Goal: Information Seeking & Learning: Learn about a topic

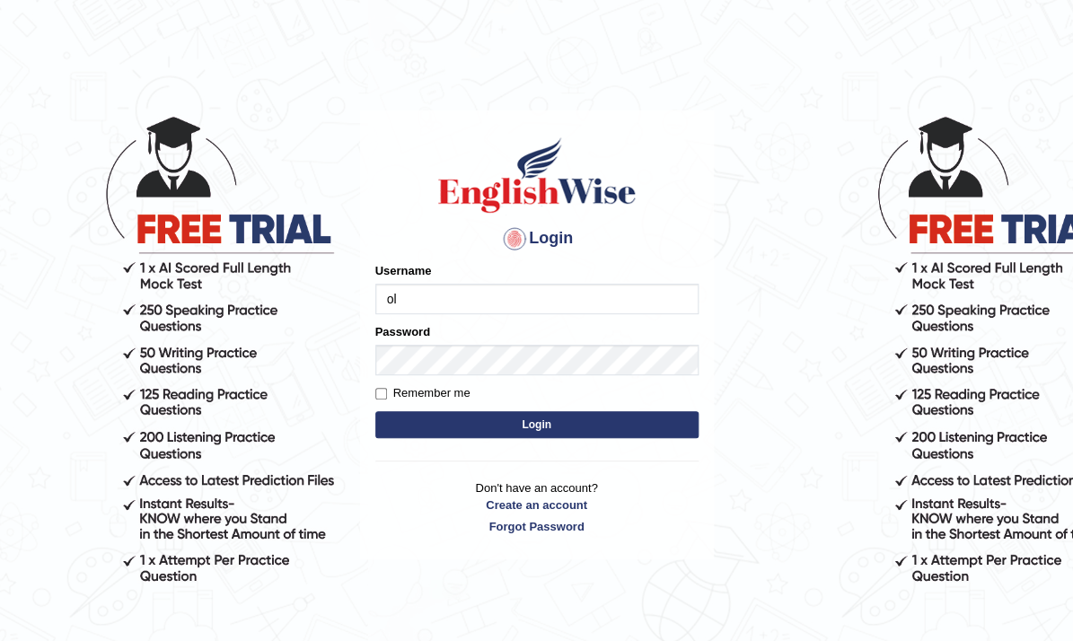
type input "o"
type input "via2025"
click at [549, 423] on button "Login" at bounding box center [536, 424] width 323 height 27
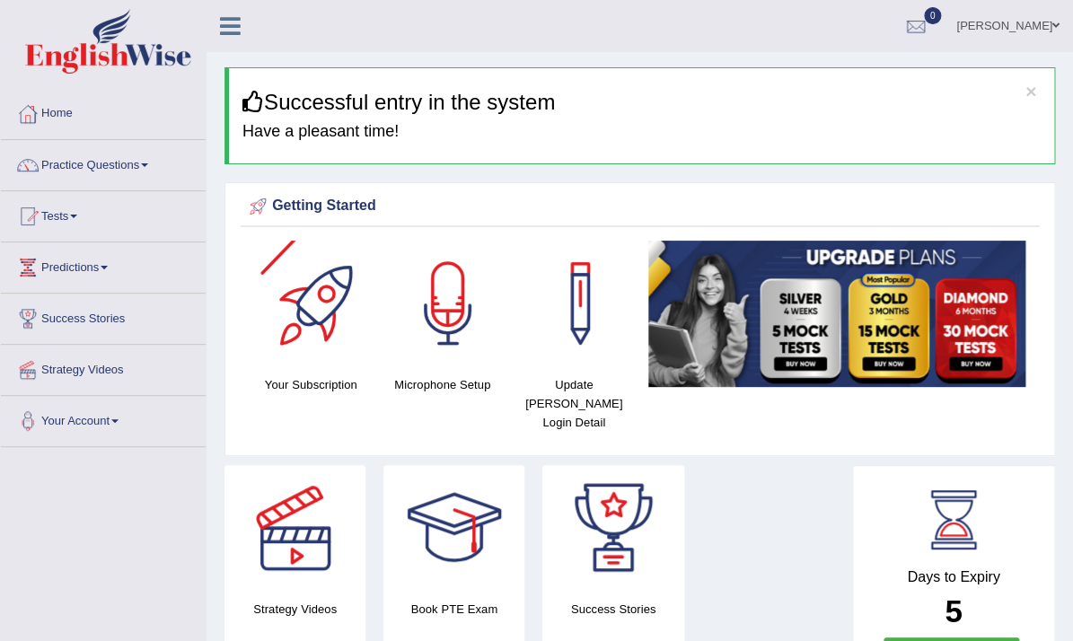
click at [305, 326] on div at bounding box center [317, 304] width 126 height 126
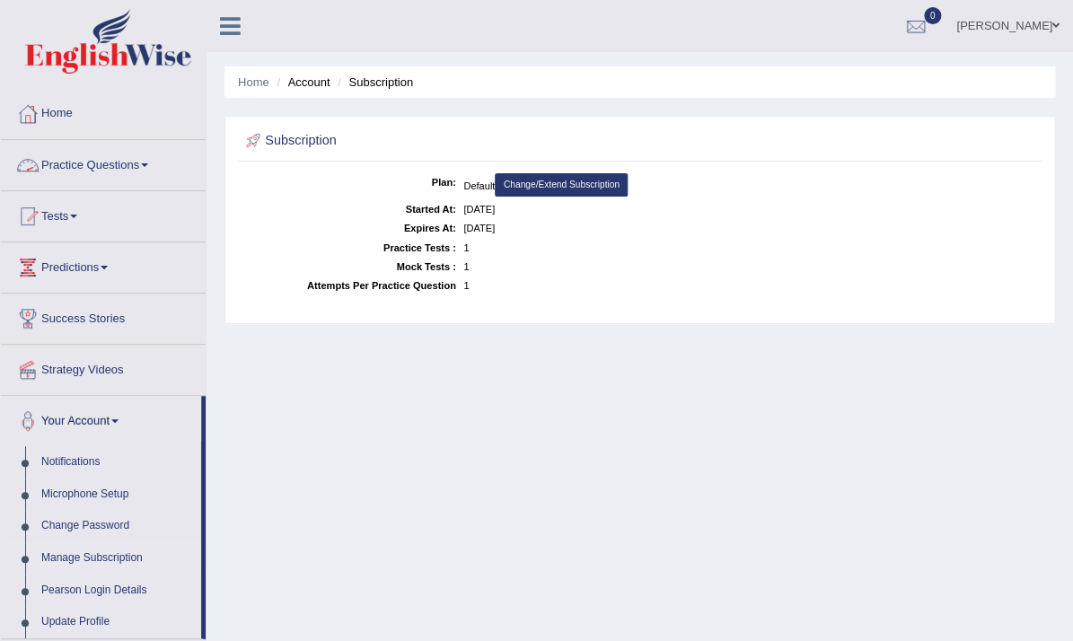
click at [102, 159] on link "Practice Questions" at bounding box center [103, 162] width 205 height 45
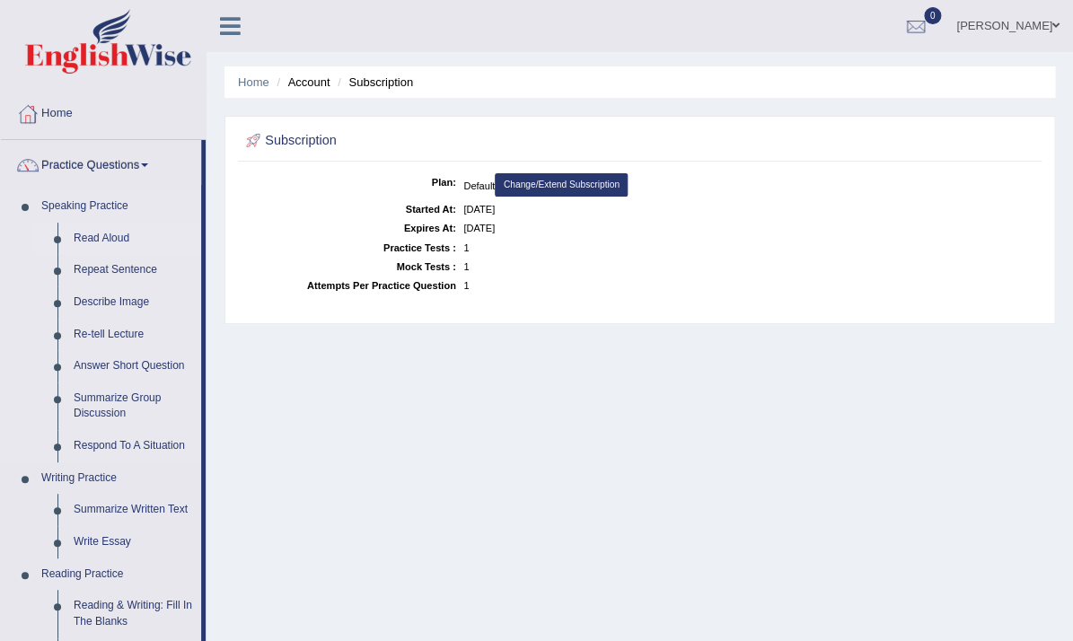
click at [127, 236] on link "Read Aloud" at bounding box center [134, 239] width 136 height 32
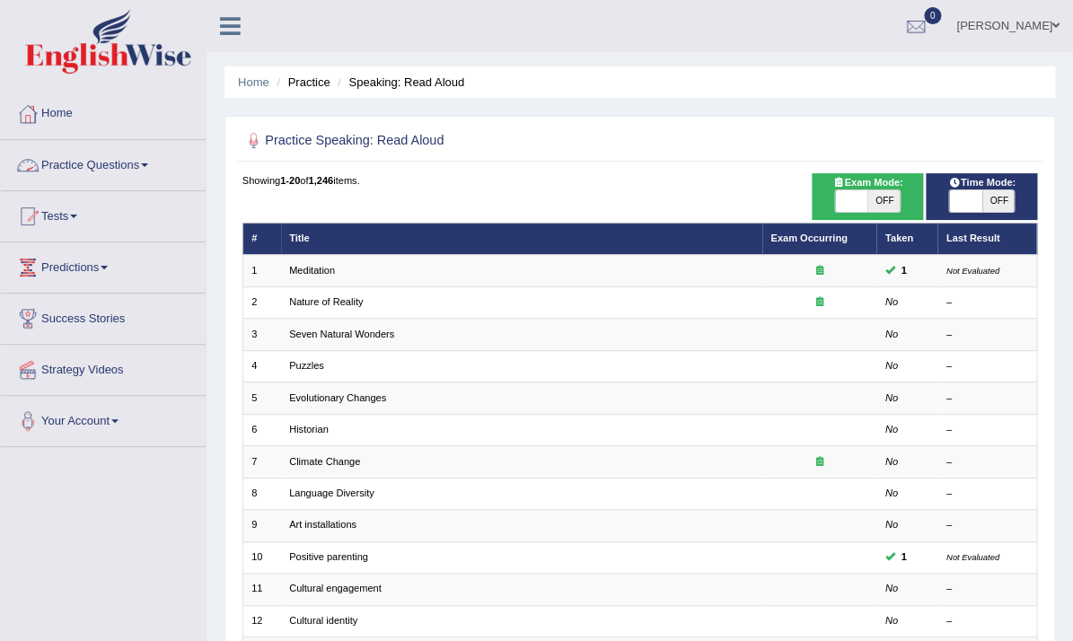
click at [77, 171] on link "Practice Questions" at bounding box center [103, 162] width 205 height 45
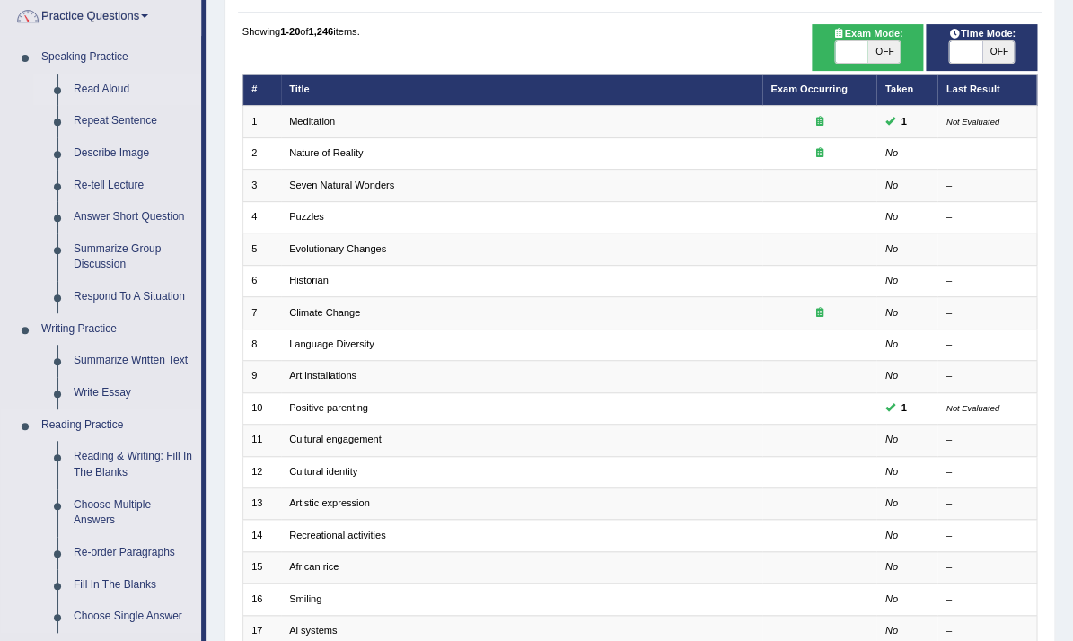
scroll to position [151, 0]
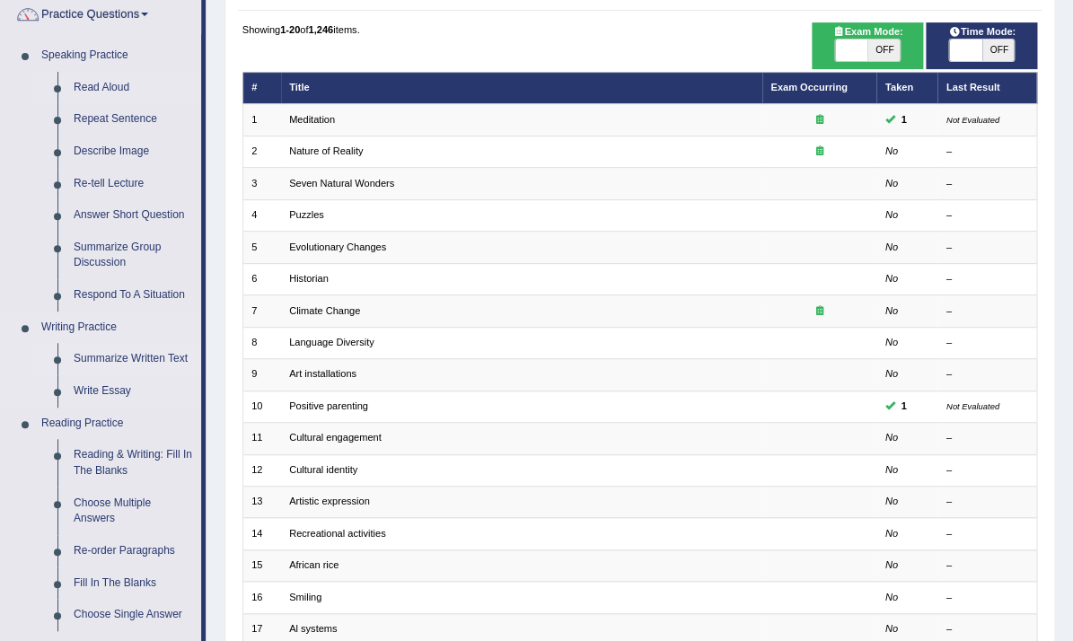
click at [135, 359] on link "Summarize Written Text" at bounding box center [134, 359] width 136 height 32
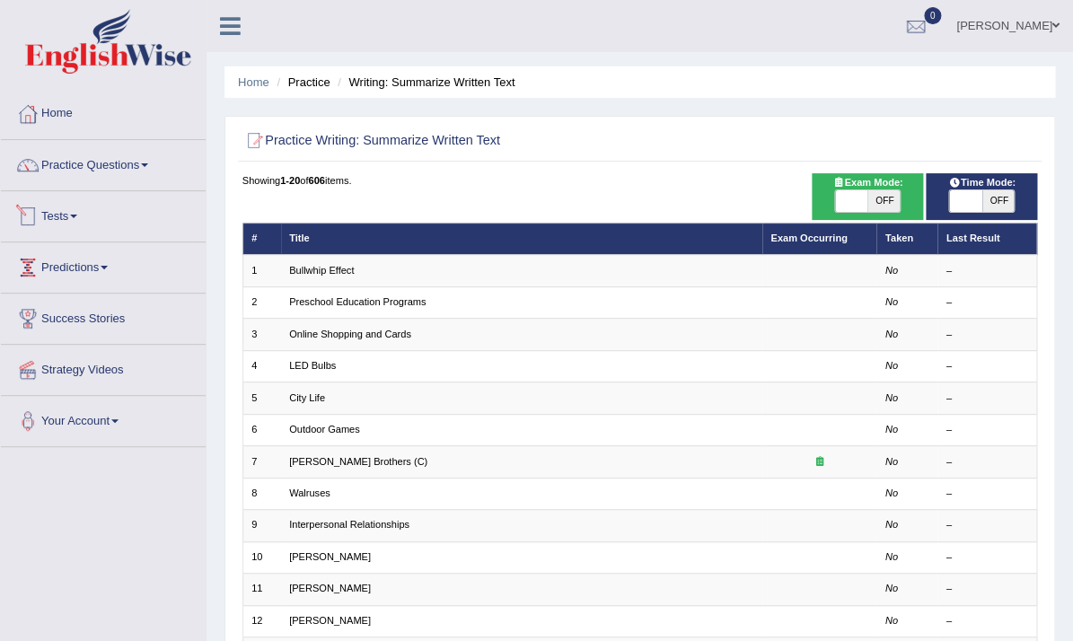
click at [72, 219] on link "Tests" at bounding box center [103, 213] width 205 height 45
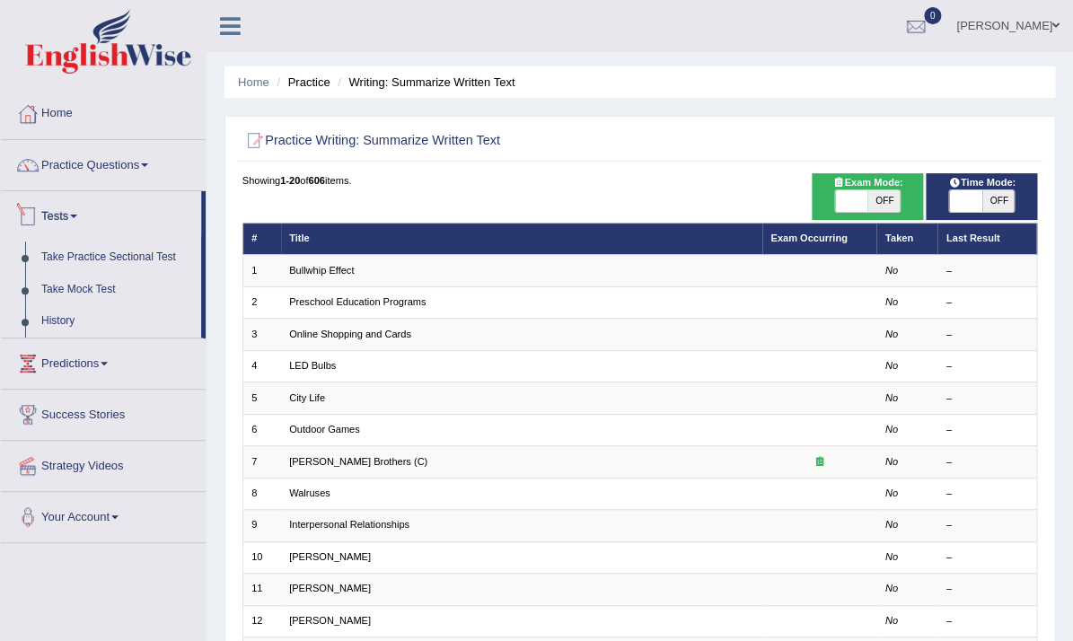
click at [73, 217] on link "Tests" at bounding box center [101, 213] width 200 height 45
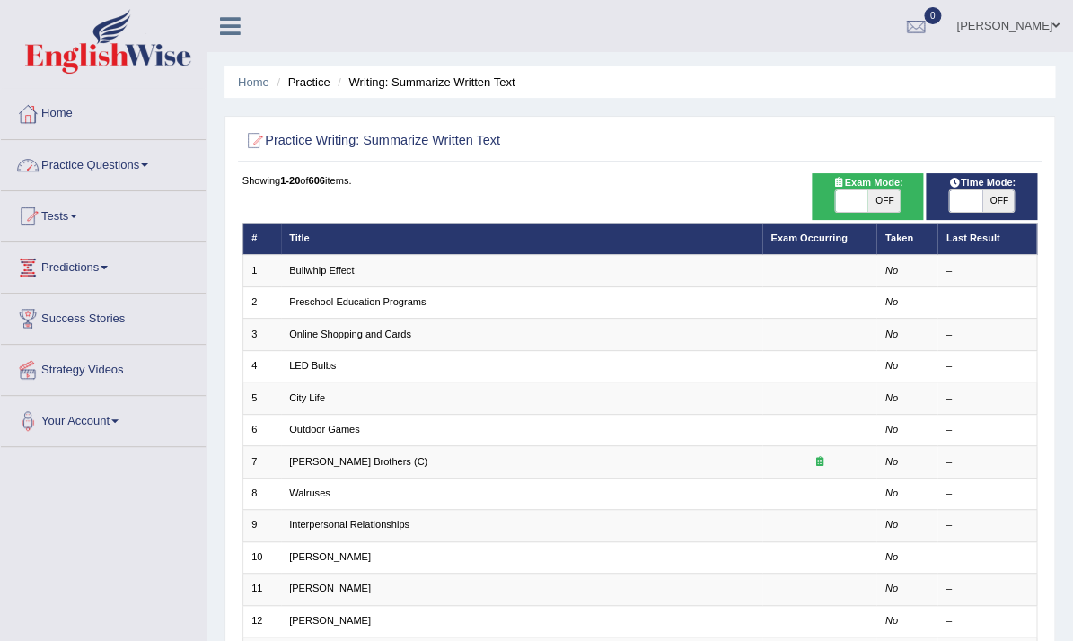
click at [110, 171] on link "Practice Questions" at bounding box center [103, 162] width 205 height 45
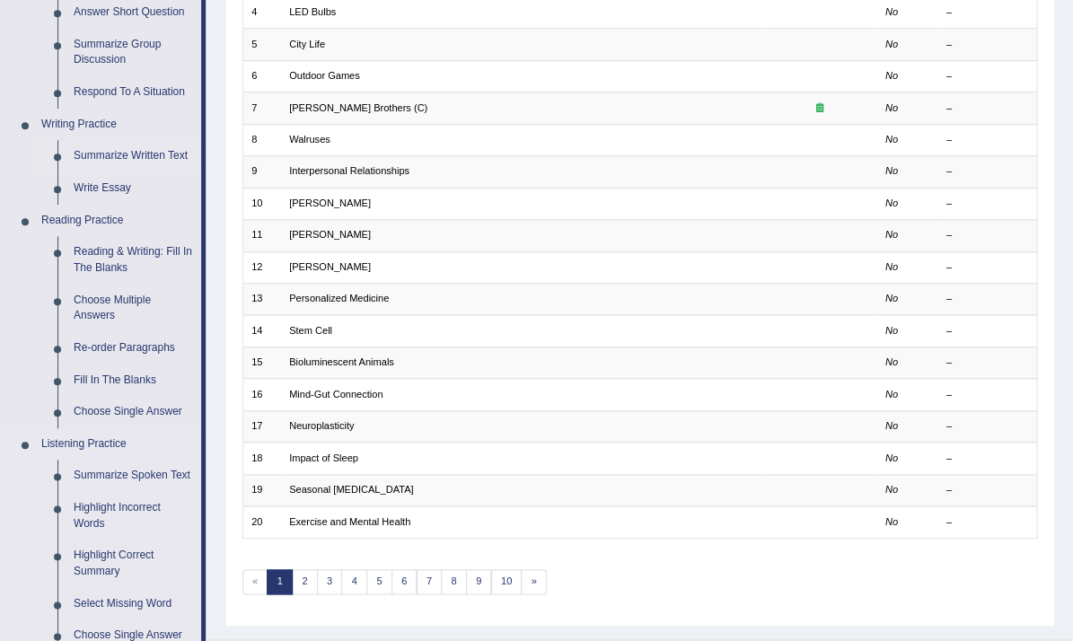
scroll to position [344, 0]
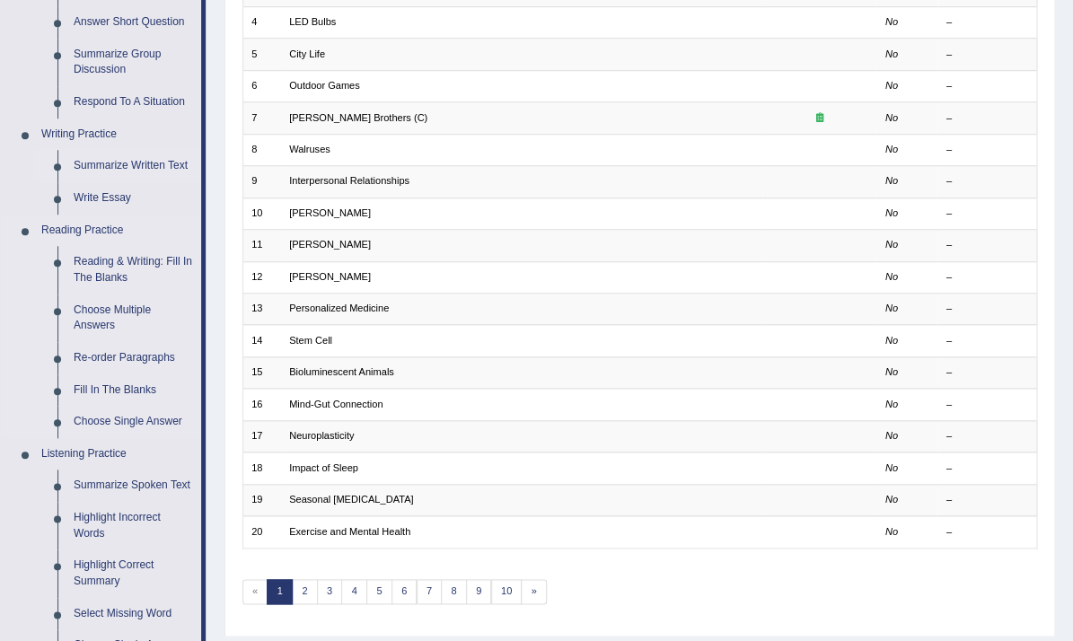
click at [90, 226] on link "Reading Practice" at bounding box center [117, 231] width 168 height 32
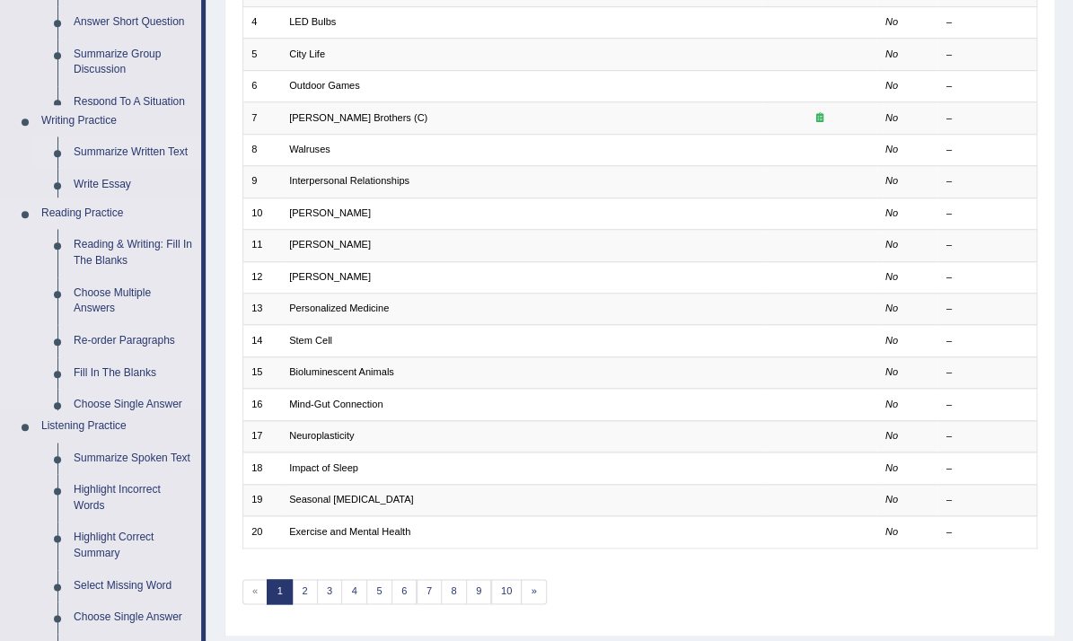
scroll to position [0, 0]
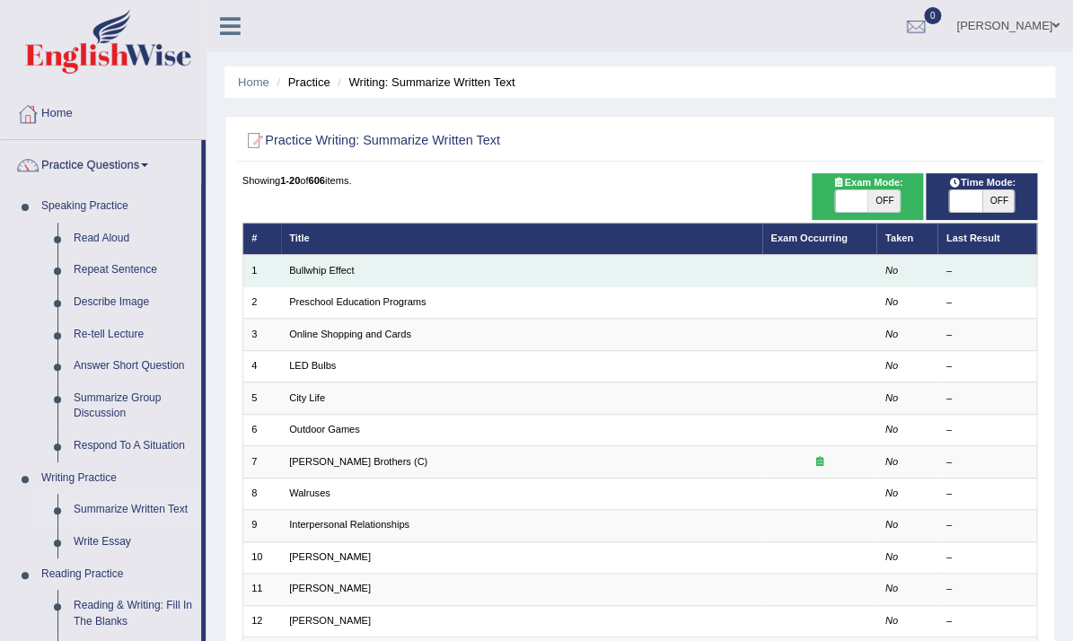
click at [340, 263] on td "Bullwhip Effect" at bounding box center [521, 270] width 481 height 31
click at [337, 270] on link "Bullwhip Effect" at bounding box center [321, 270] width 65 height 11
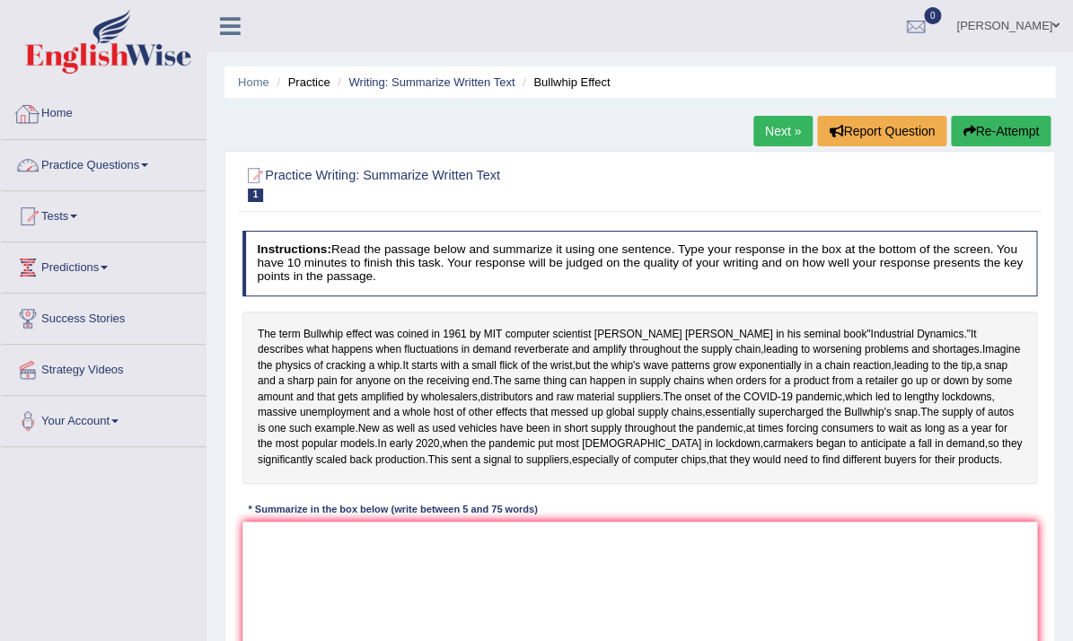
click at [102, 161] on link "Practice Questions" at bounding box center [103, 162] width 205 height 45
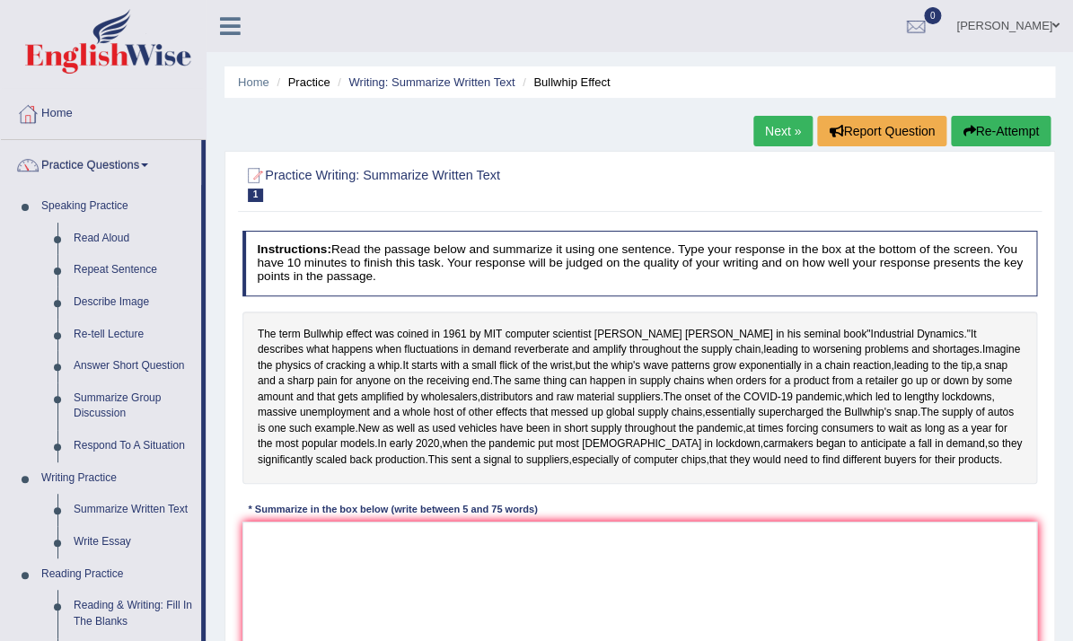
click at [23, 163] on div at bounding box center [27, 165] width 27 height 27
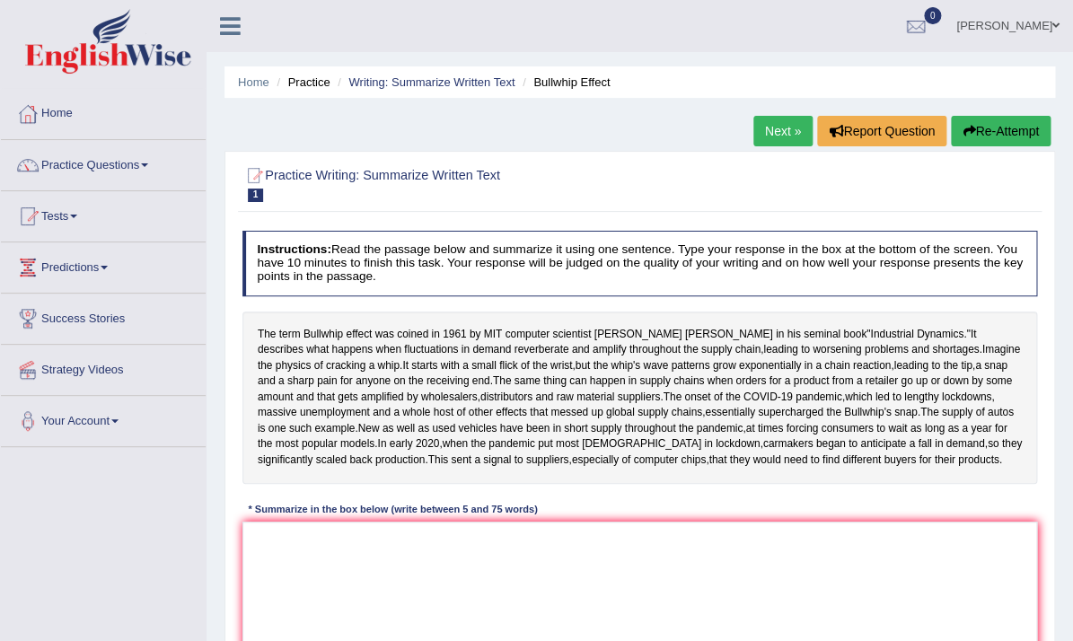
click at [23, 163] on div at bounding box center [27, 165] width 27 height 27
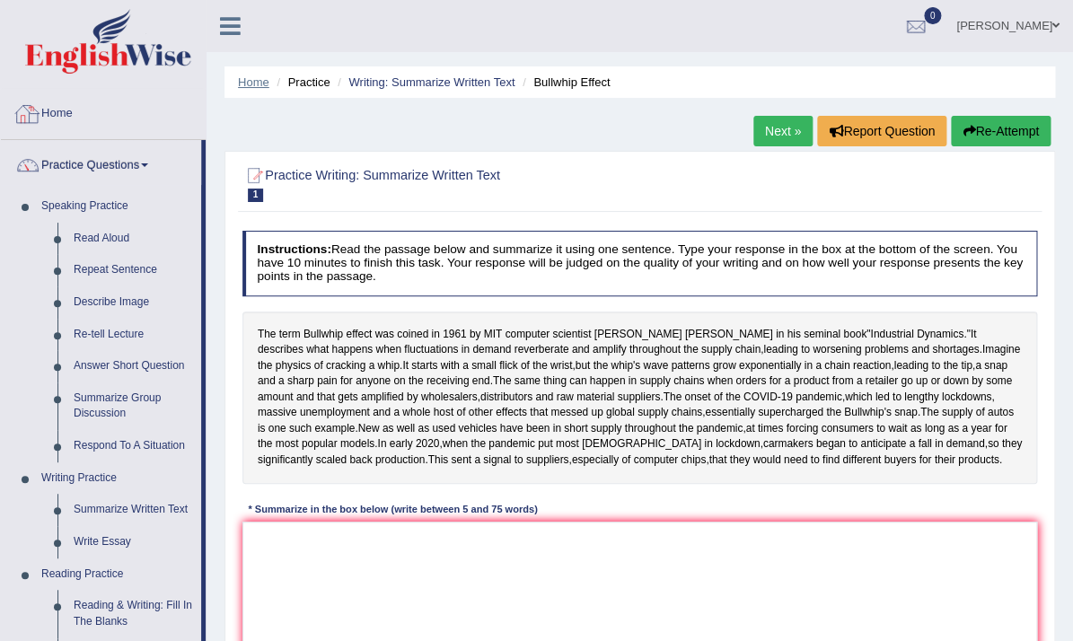
click at [249, 82] on link "Home" at bounding box center [253, 81] width 31 height 13
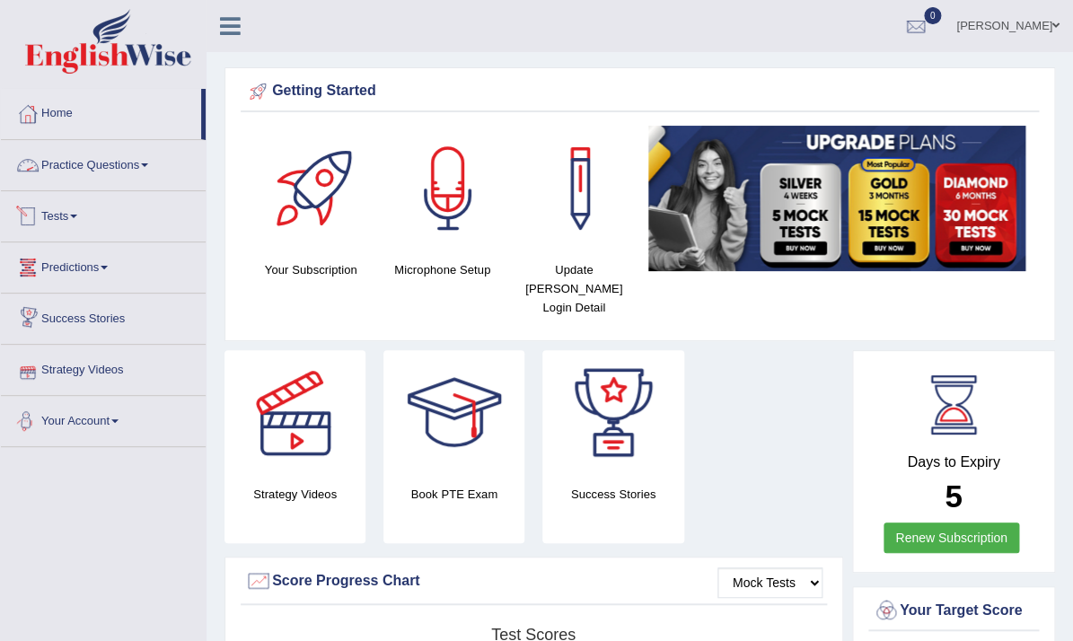
click at [150, 169] on link "Practice Questions" at bounding box center [103, 162] width 205 height 45
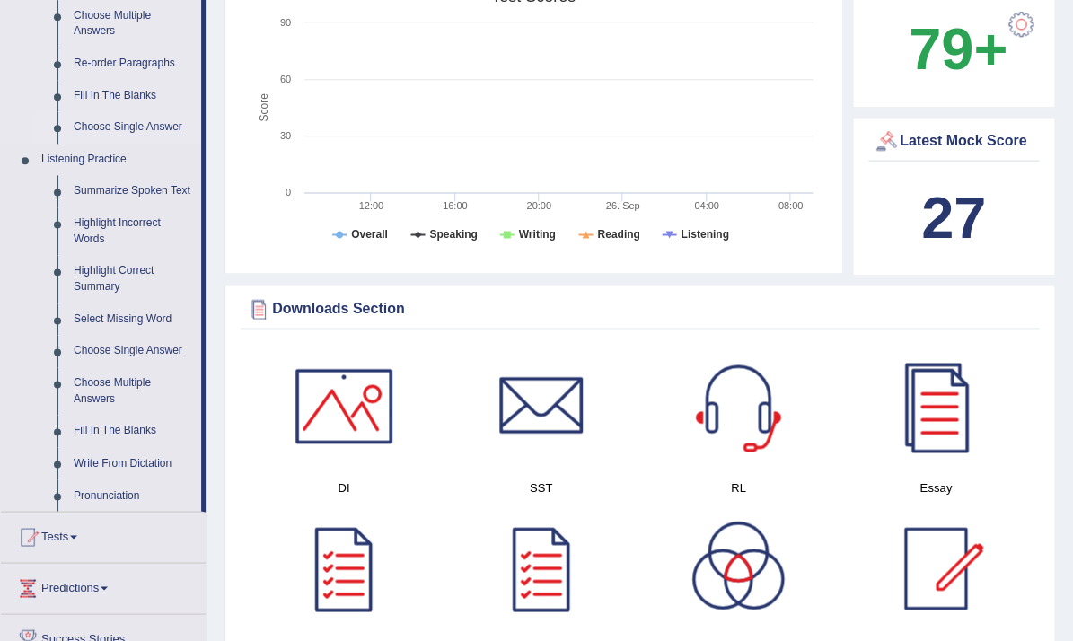
scroll to position [404, 0]
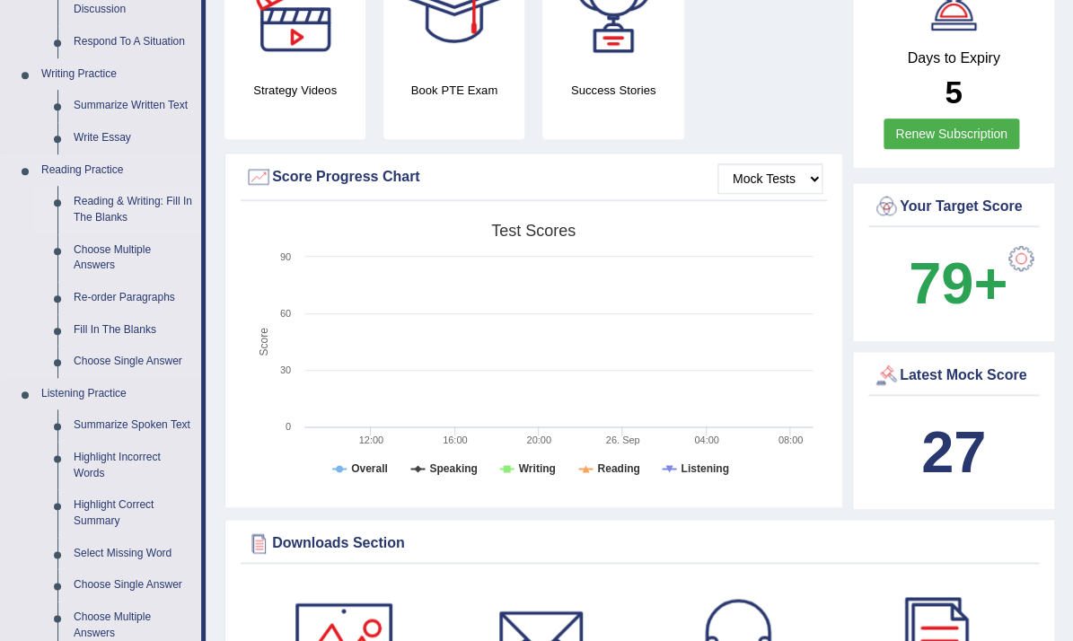
click at [115, 220] on link "Reading & Writing: Fill In The Blanks" at bounding box center [134, 210] width 136 height 48
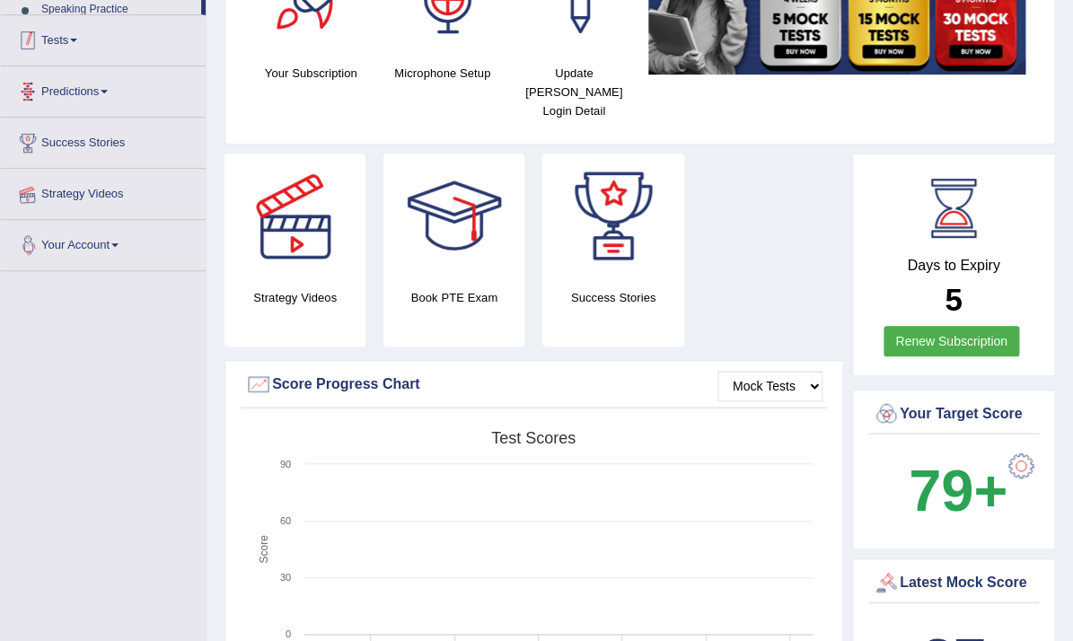
scroll to position [258, 0]
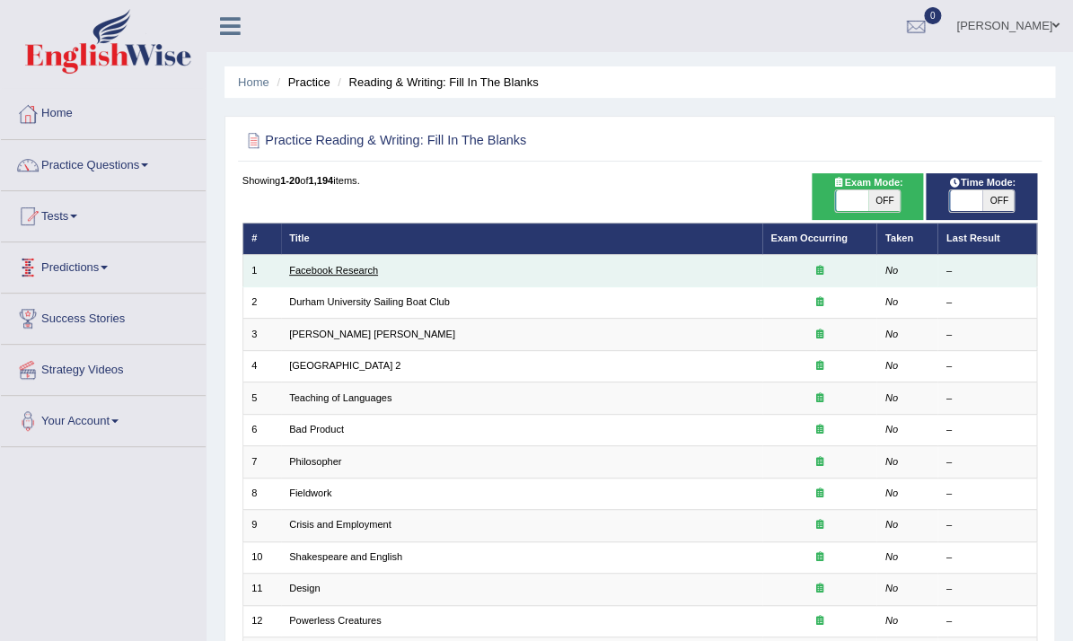
click at [364, 274] on link "Facebook Research" at bounding box center [333, 270] width 89 height 11
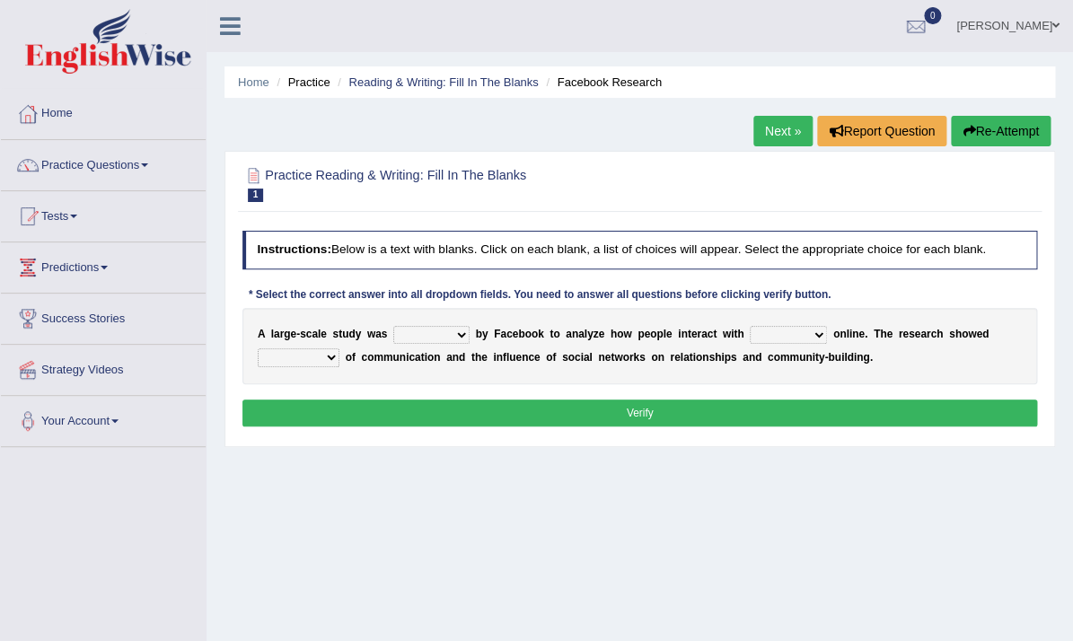
click at [459, 334] on select "surveyed had asked made" at bounding box center [431, 335] width 76 height 18
select select "made"
click option "made" at bounding box center [0, 0] width 0 height 0
click at [721, 350] on div "A l a r g e - s c a l e s t u d y w a s surveyed had asked made b y F a c e b o…" at bounding box center [639, 346] width 795 height 76
select select "each other"
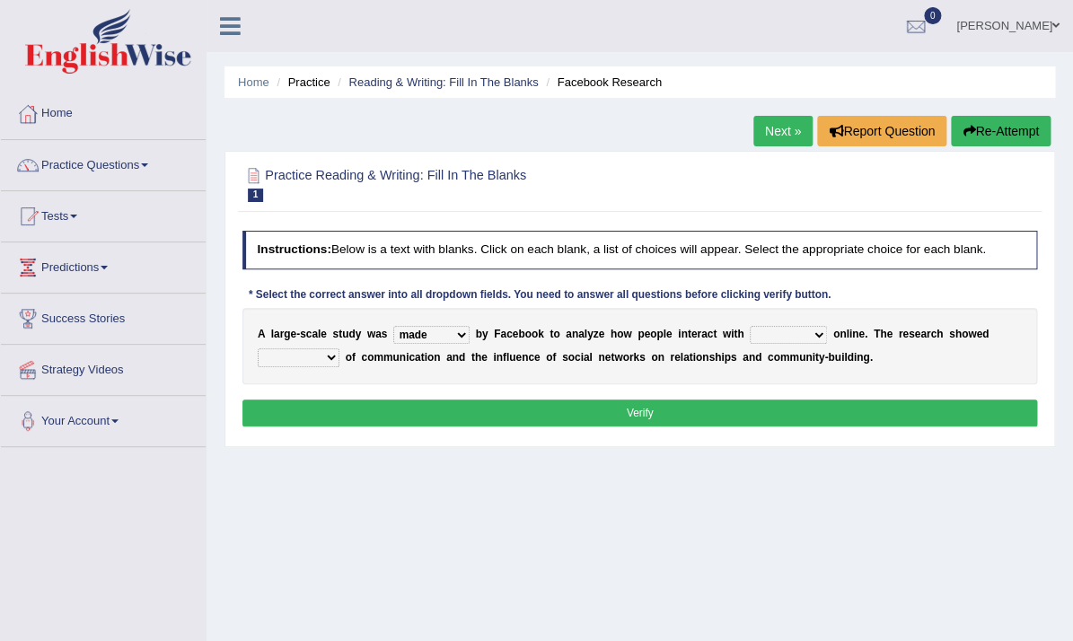
click option "each other" at bounding box center [0, 0] width 0 height 0
click at [728, 364] on div "A l a r g e - s c a l e s t u d y w a s surveyed had asked made b y F a c e b o…" at bounding box center [639, 346] width 795 height 76
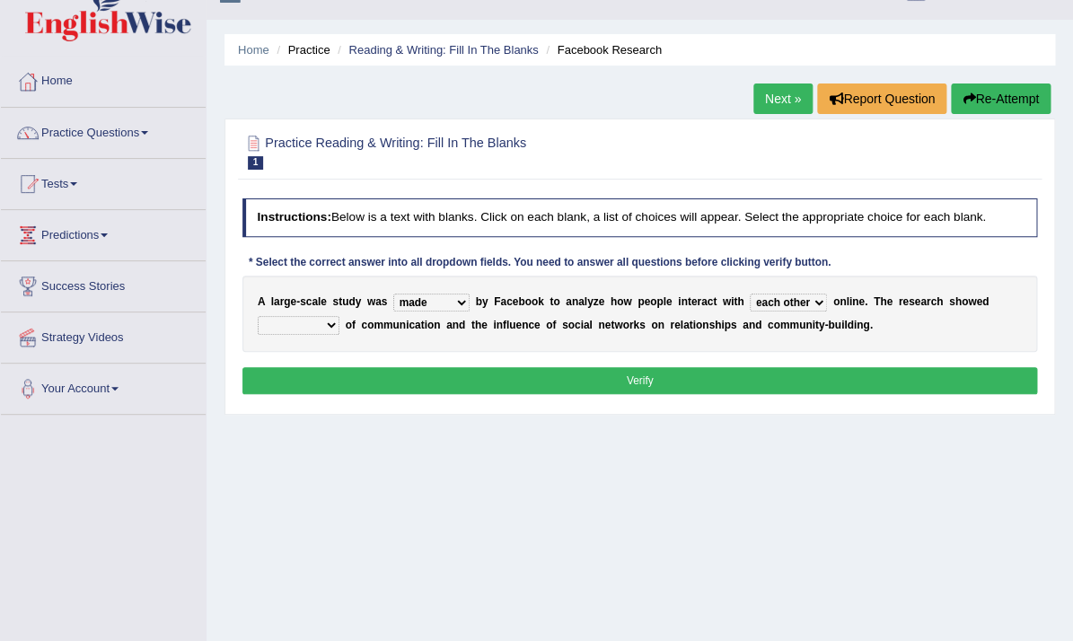
scroll to position [39, 0]
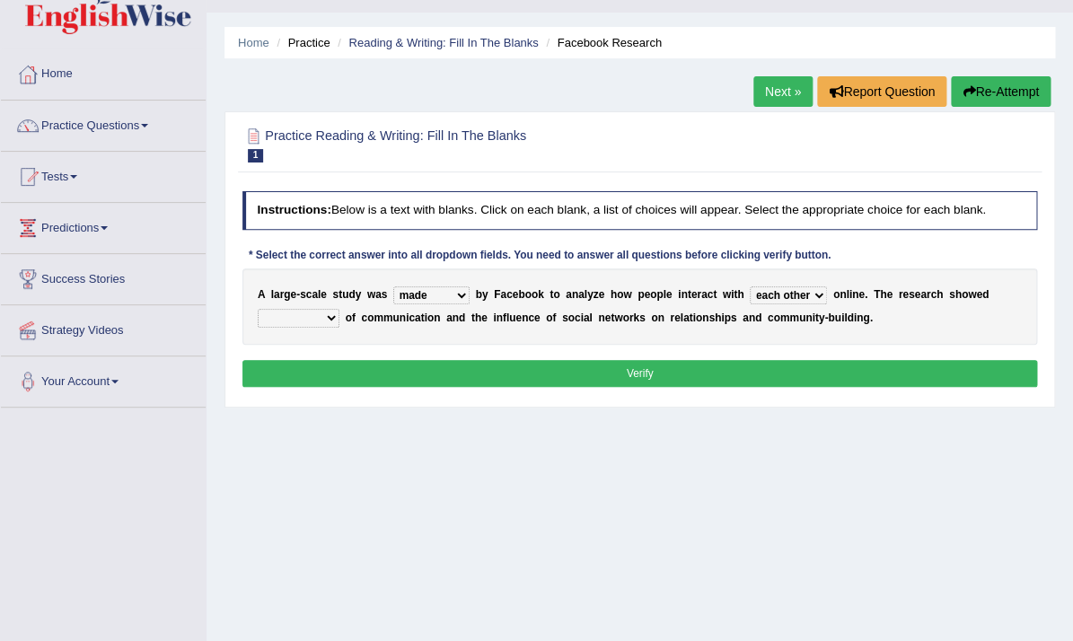
select select "patterns"
click option "patterns" at bounding box center [0, 0] width 0 height 0
click at [338, 502] on div "Home Practice Reading & Writing: Fill In The Blanks Facebook Research Next » Re…" at bounding box center [639, 410] width 866 height 898
click option "made" at bounding box center [0, 0] width 0 height 0
click at [454, 334] on div "A l a r g e - s c a l e s t u d y w a s surveyed had asked made b y F a c e b o…" at bounding box center [639, 306] width 795 height 76
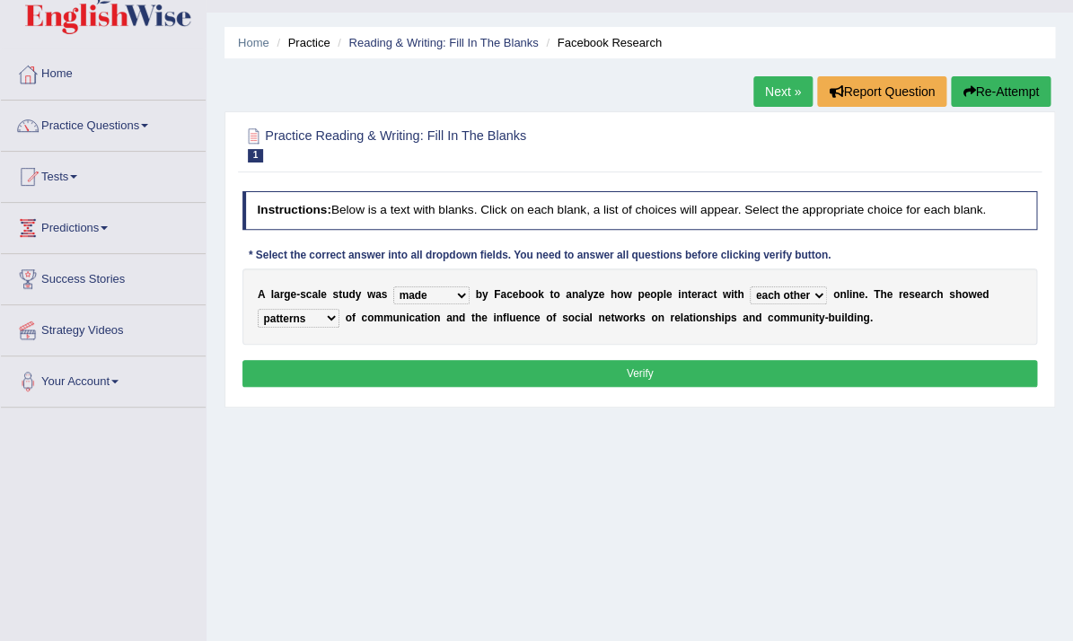
click at [545, 377] on button "Verify" at bounding box center [639, 373] width 795 height 26
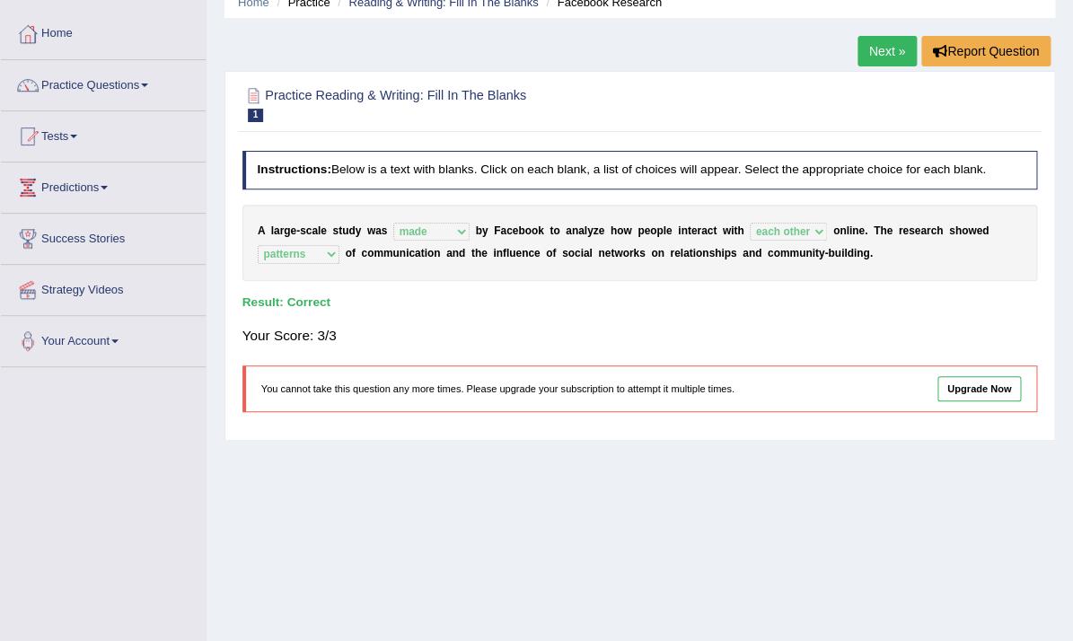
scroll to position [84, 0]
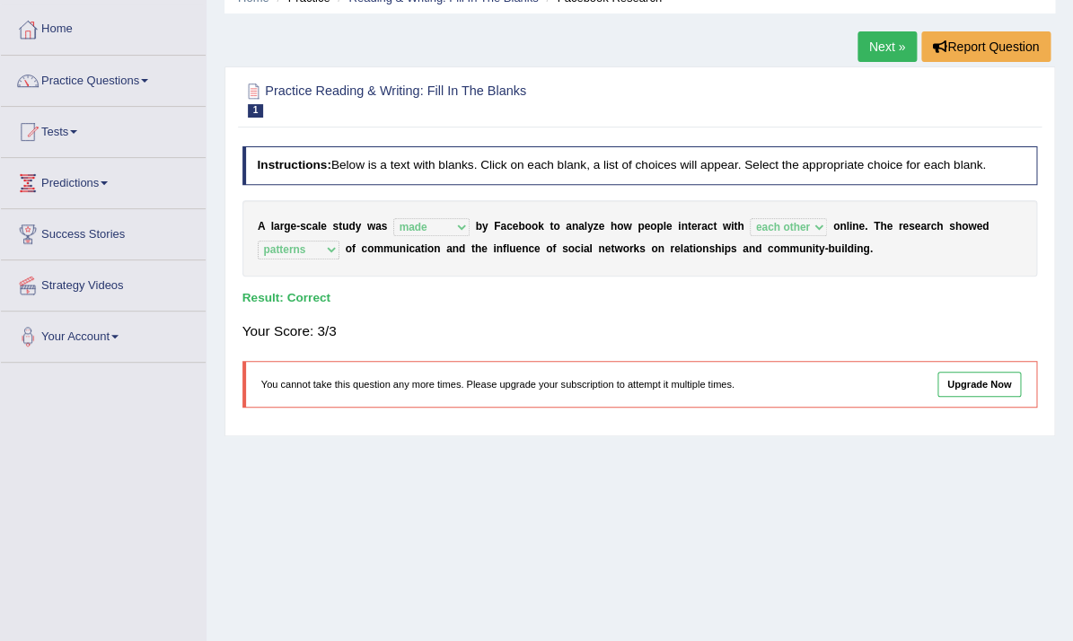
click at [868, 61] on link "Next »" at bounding box center [886, 46] width 59 height 31
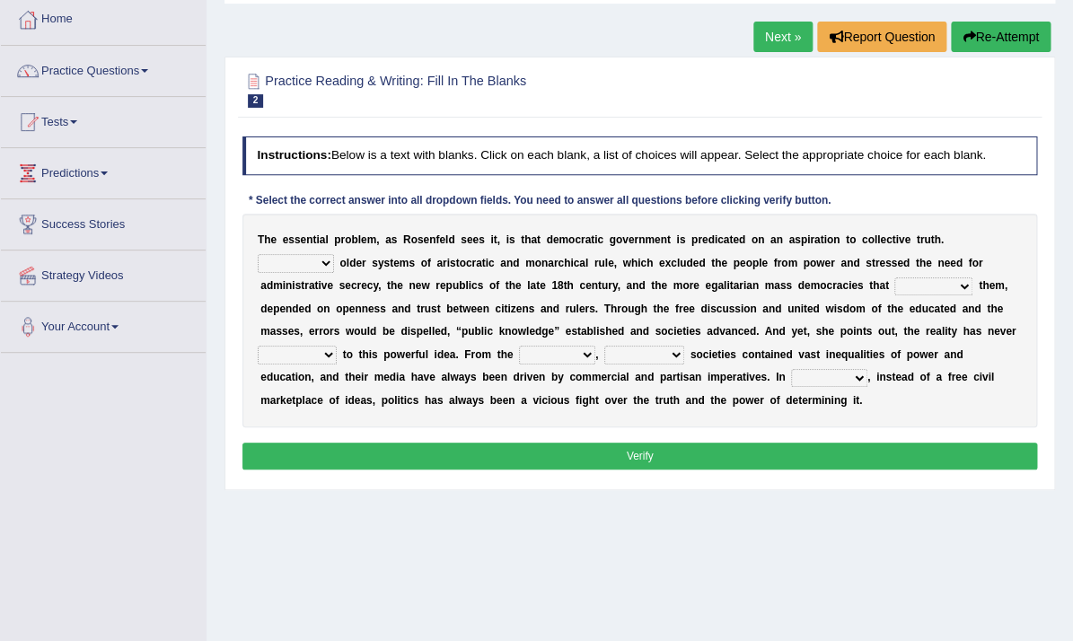
scroll to position [100, 0]
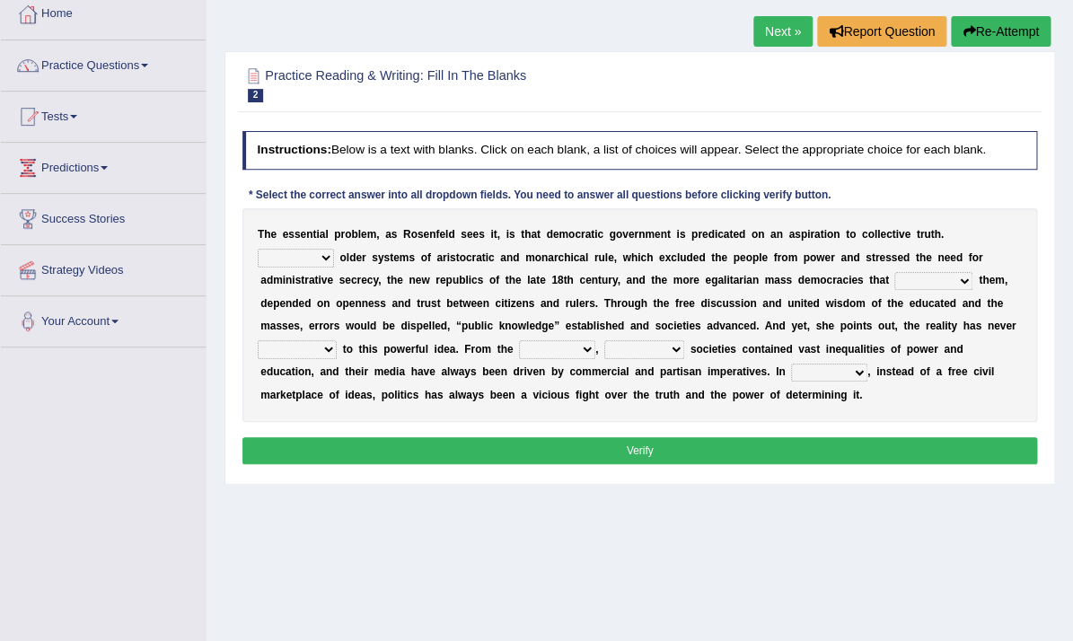
select select "Unlike"
click option "Unlike" at bounding box center [0, 0] width 0 height 0
click at [437, 327] on b "e" at bounding box center [437, 326] width 6 height 13
select select "grated"
click option "grated" at bounding box center [0, 0] width 0 height 0
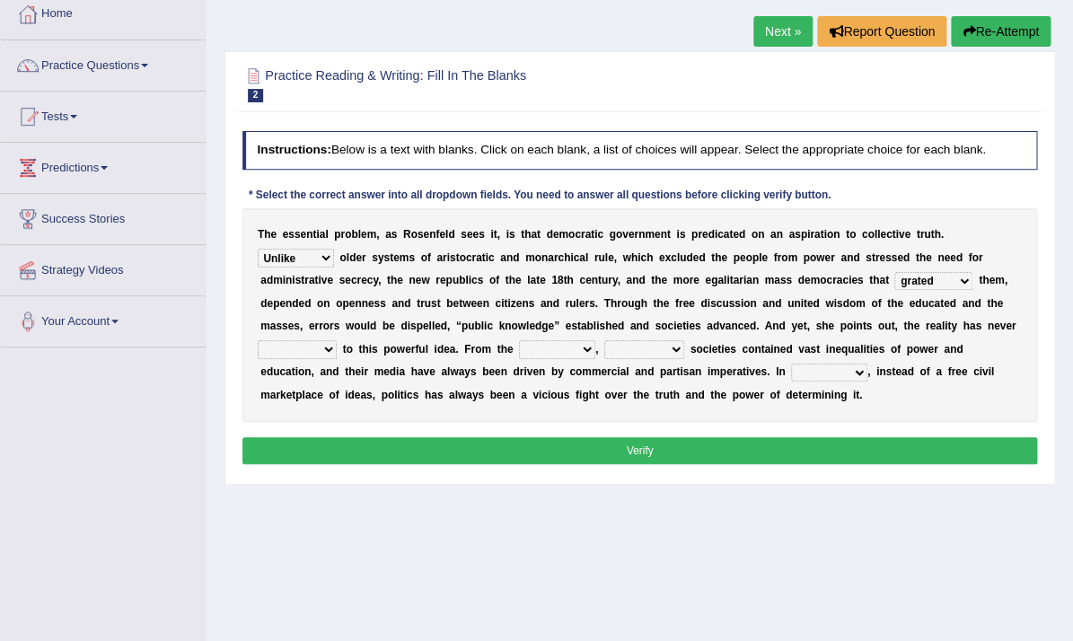
click at [828, 330] on b "e" at bounding box center [831, 326] width 6 height 13
click option "grated" at bounding box center [0, 0] width 0 height 0
click at [839, 325] on b "p" at bounding box center [842, 326] width 6 height 13
select select "lived up"
click option "lived up" at bounding box center [0, 0] width 0 height 0
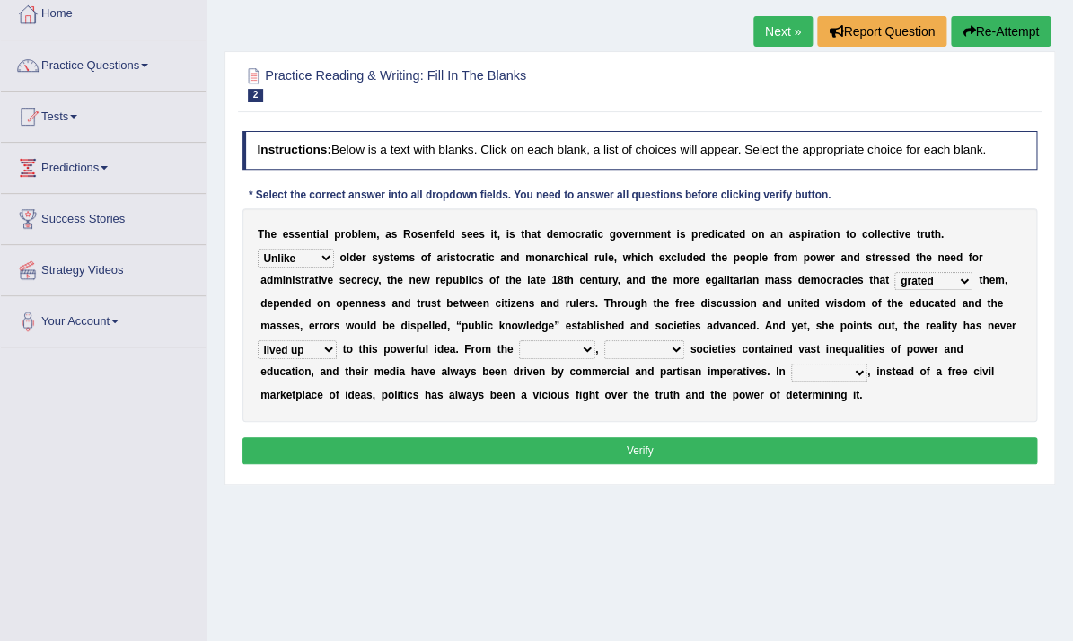
click at [402, 406] on div "T h e e s s e n t i a l p r o b l e m , a s R o s e n f e l d s e e s i t , i s…" at bounding box center [639, 315] width 795 height 214
click at [580, 353] on select "outset ranged stood caught" at bounding box center [557, 349] width 76 height 18
select select "ranged"
click option "ranged" at bounding box center [0, 0] width 0 height 0
select select "democratic"
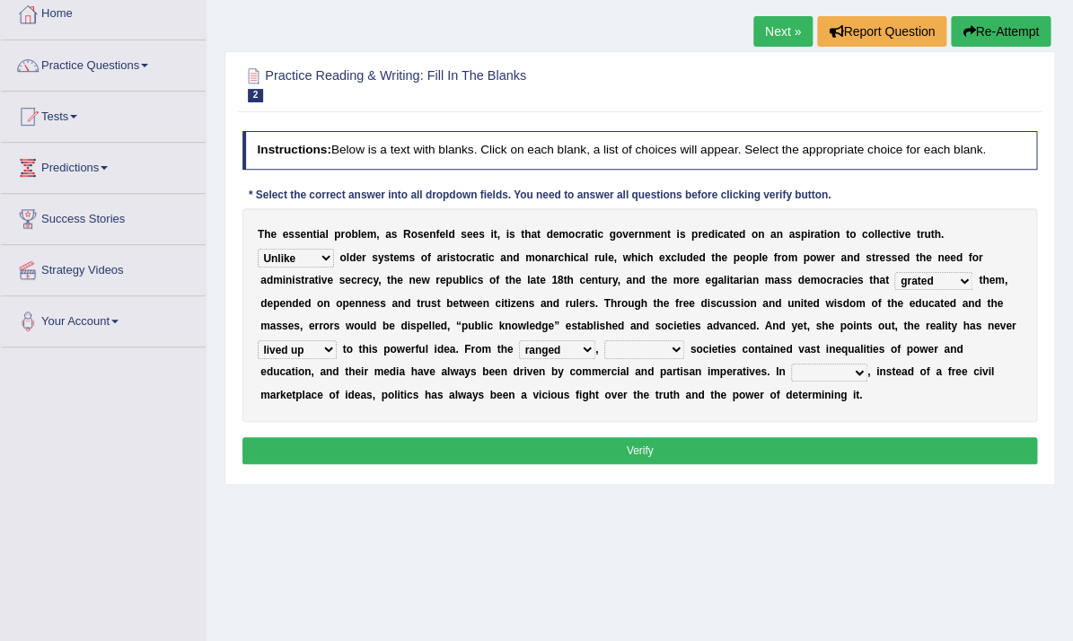
click option "democratic" at bounding box center [0, 0] width 0 height 0
click at [745, 390] on b "w" at bounding box center [749, 395] width 8 height 13
select select "practice"
click option "practice" at bounding box center [0, 0] width 0 height 0
click at [660, 406] on div "T h e e s s e n t i a l p r o b l e m , a s R o s e n f e l d s e e s i t , i s…" at bounding box center [639, 315] width 795 height 214
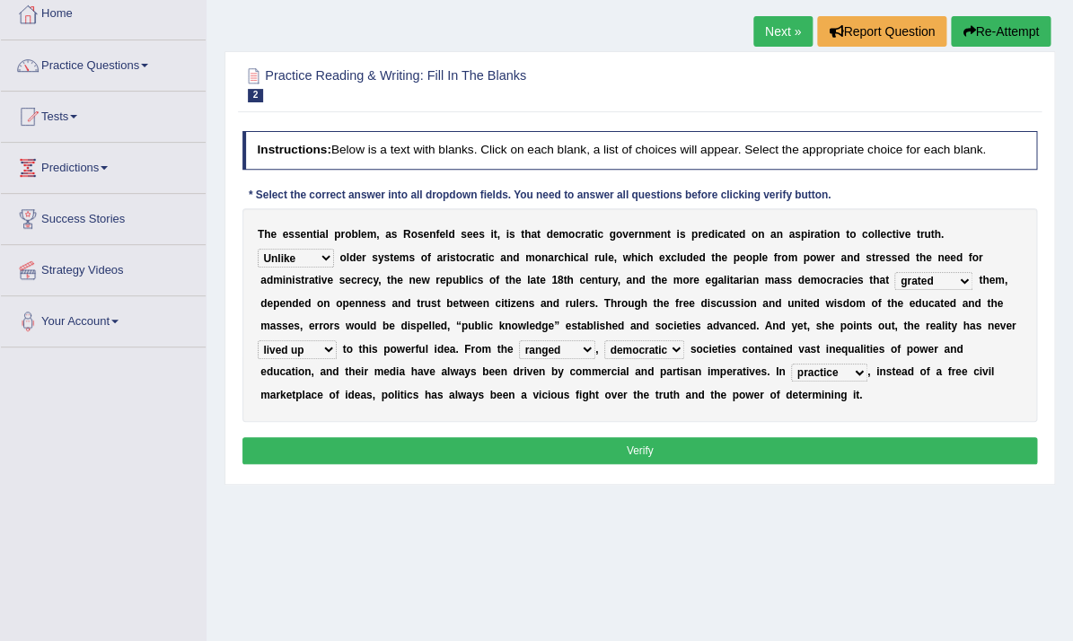
click at [635, 452] on button "Verify" at bounding box center [639, 450] width 795 height 26
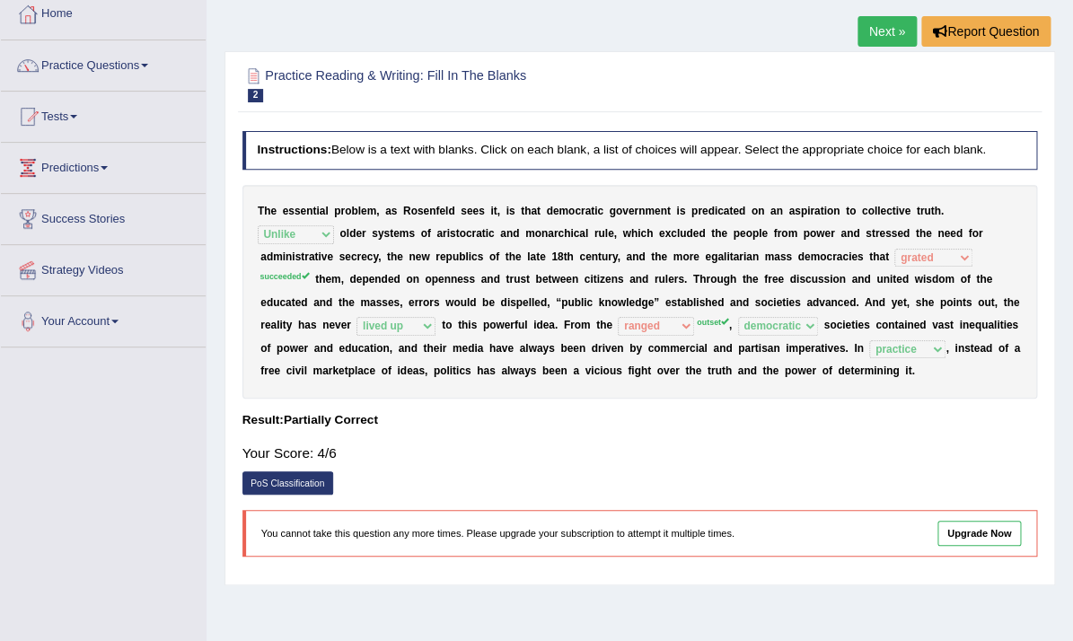
click at [258, 484] on link "PoS Classification" at bounding box center [287, 482] width 91 height 23
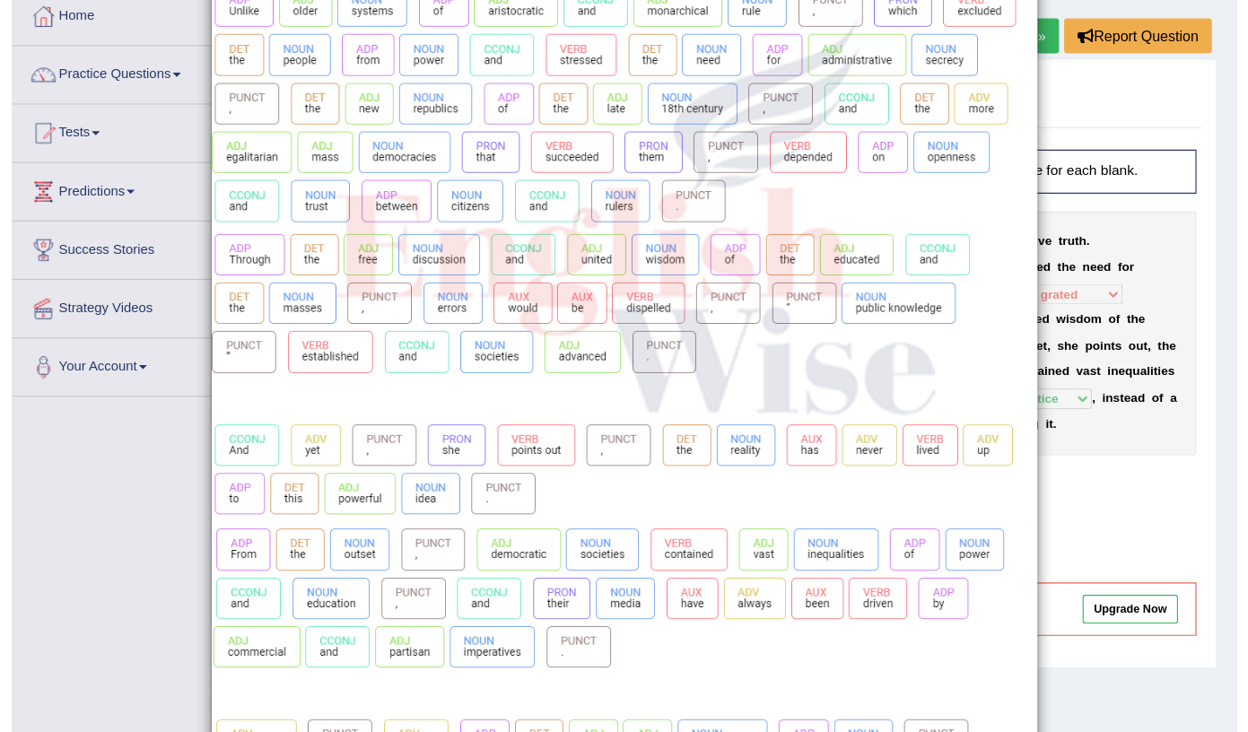
scroll to position [0, 0]
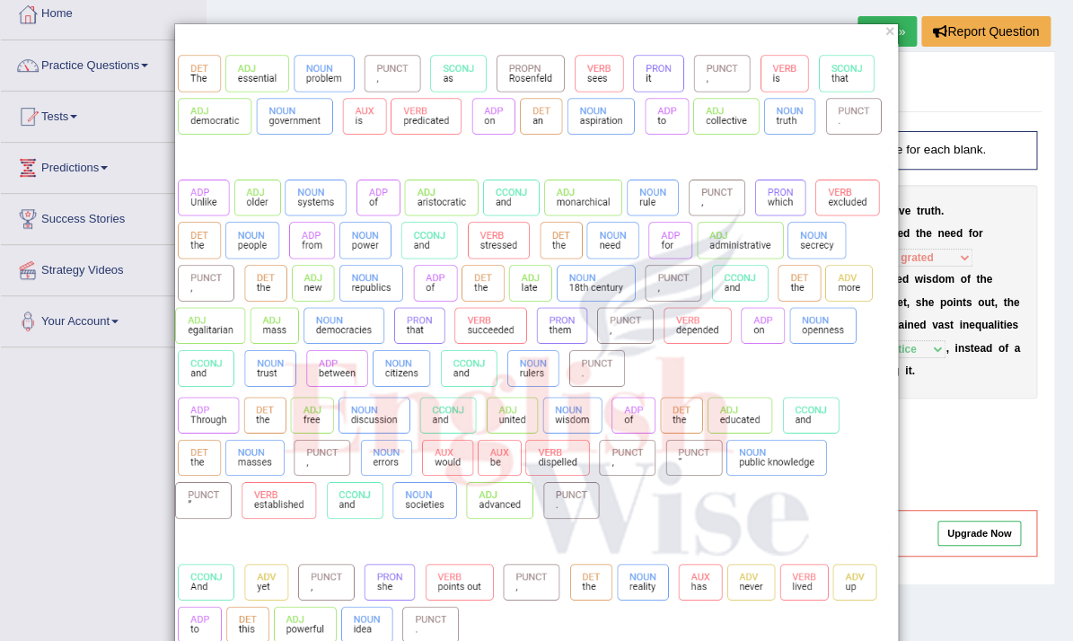
click at [667, 260] on img at bounding box center [536, 497] width 723 height 906
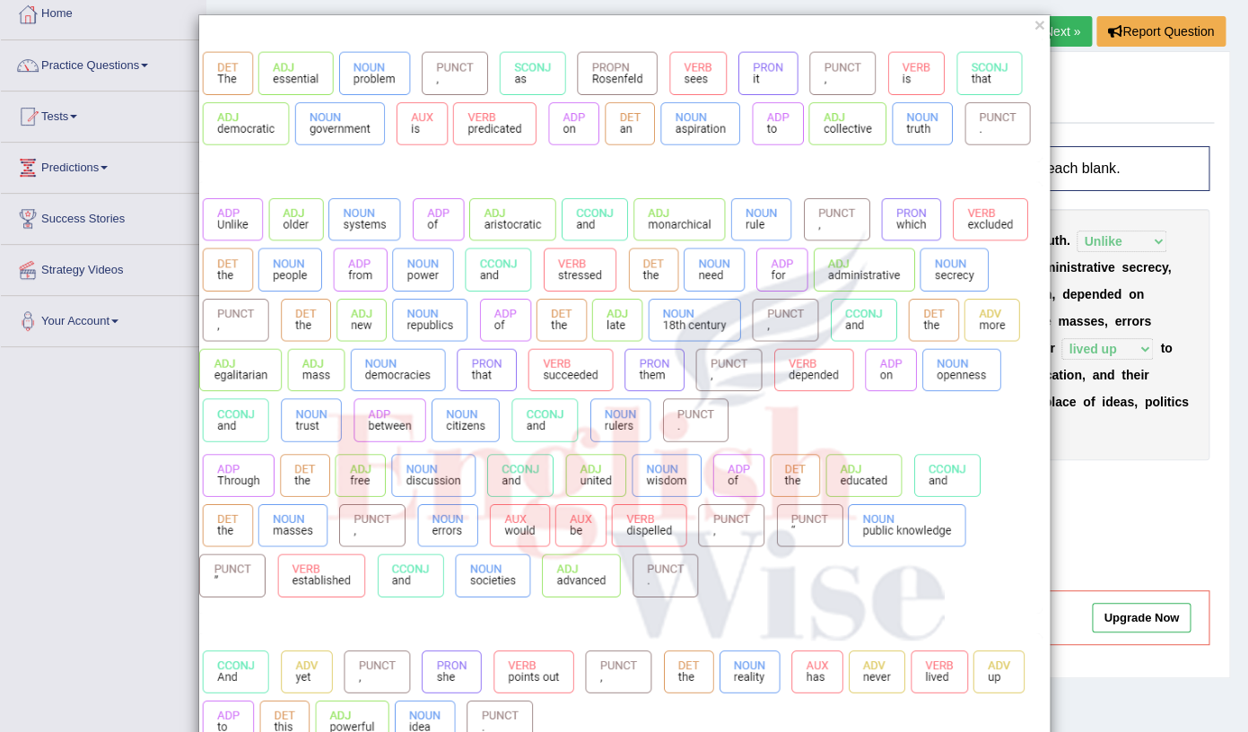
scroll to position [9, 0]
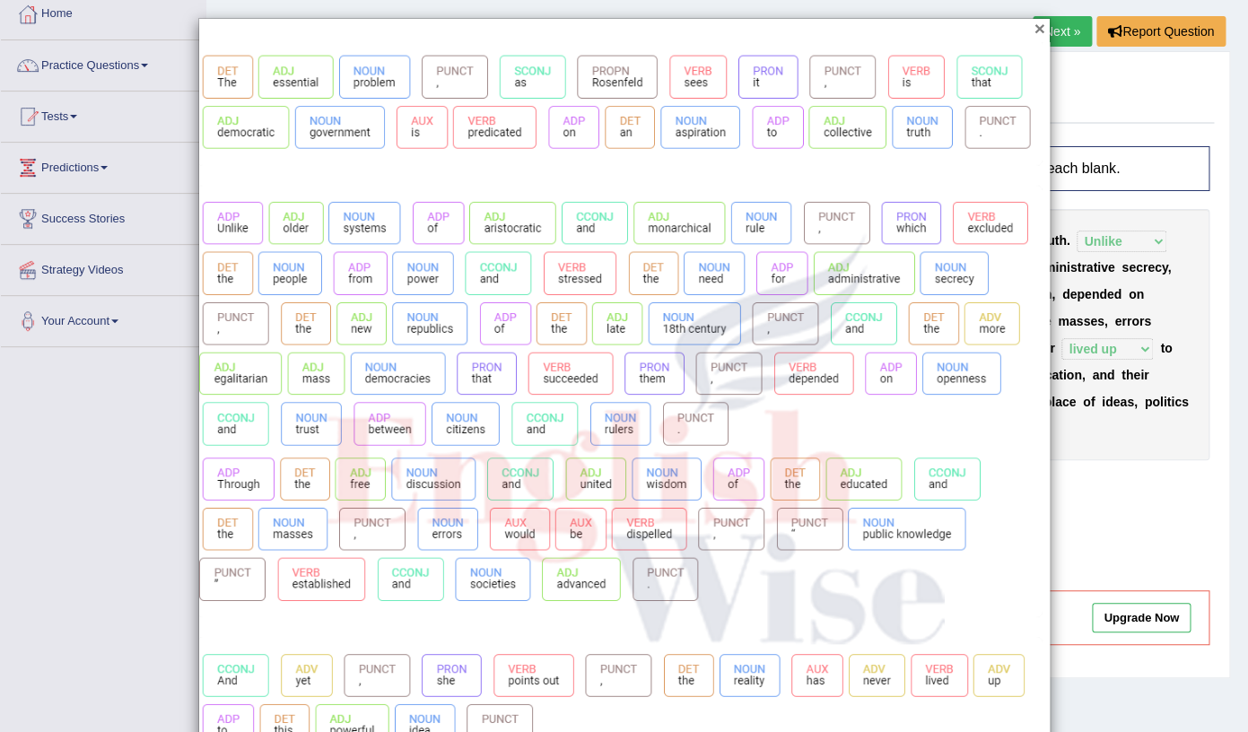
click at [1037, 31] on button "×" at bounding box center [1039, 28] width 11 height 19
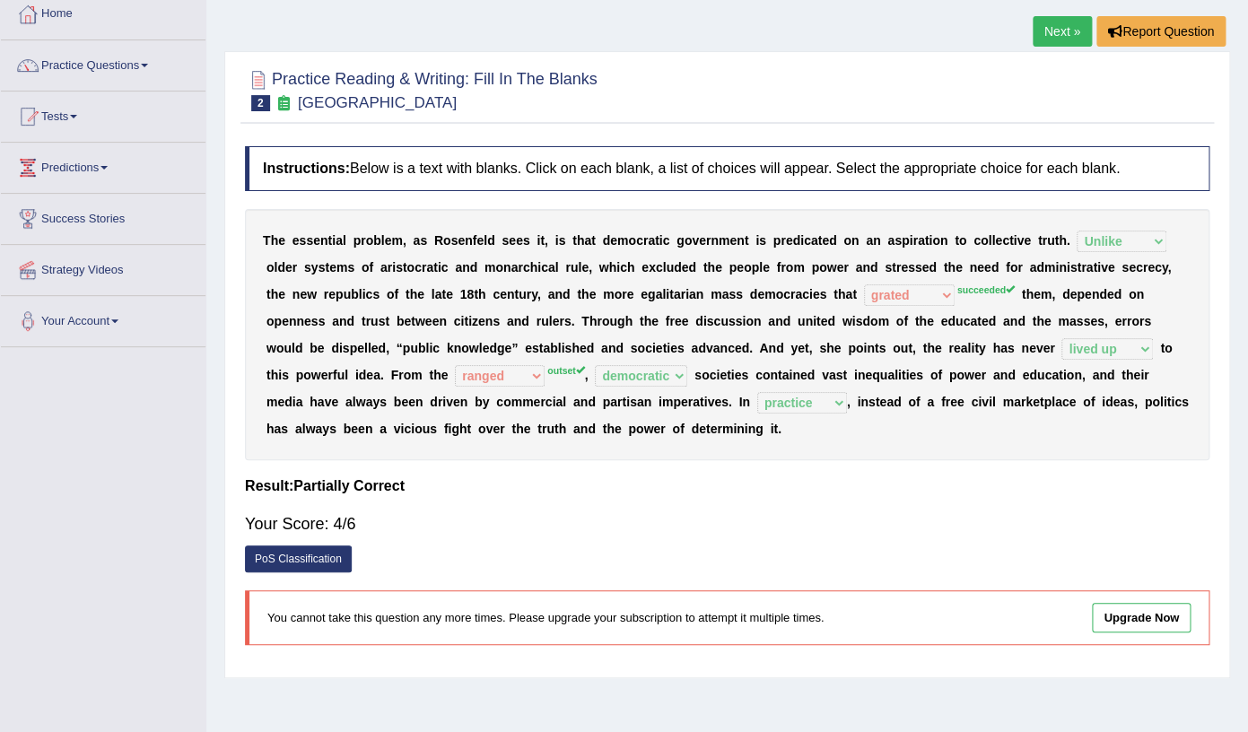
scroll to position [0, 0]
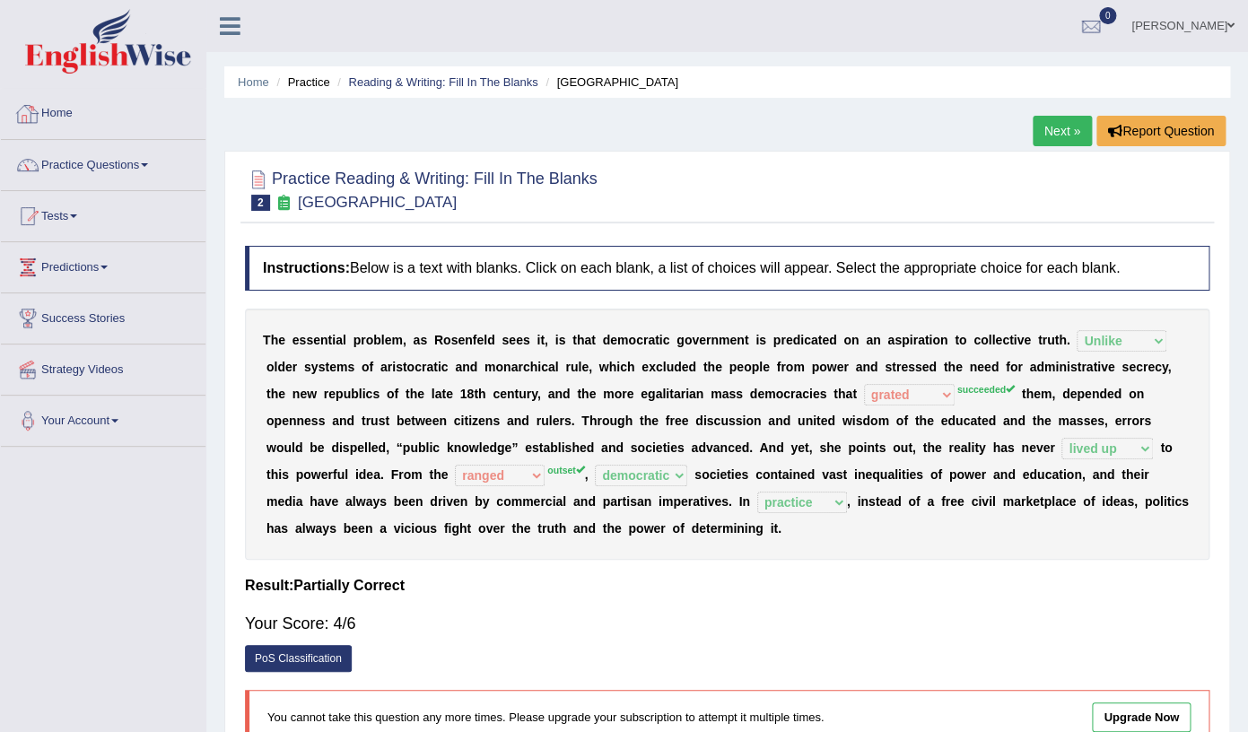
click at [70, 105] on link "Home" at bounding box center [103, 111] width 205 height 45
